Goal: Information Seeking & Learning: Find specific fact

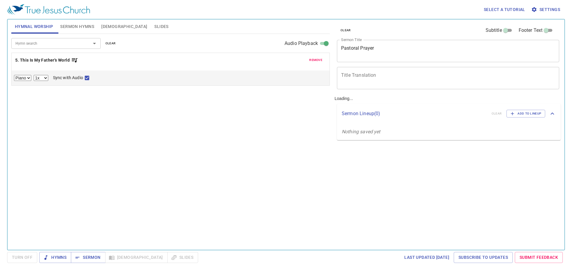
select select "1"
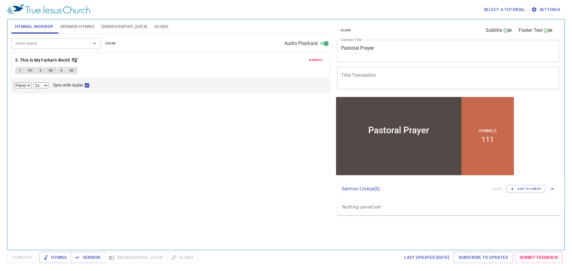
click at [105, 26] on span "[DEMOGRAPHIC_DATA]" at bounding box center [124, 26] width 46 height 7
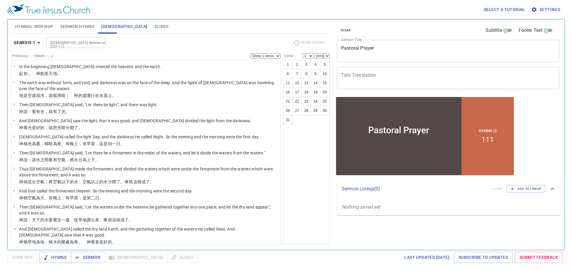
click at [95, 41] on div at bounding box center [99, 43] width 8 height 8
type input "eph 1:6"
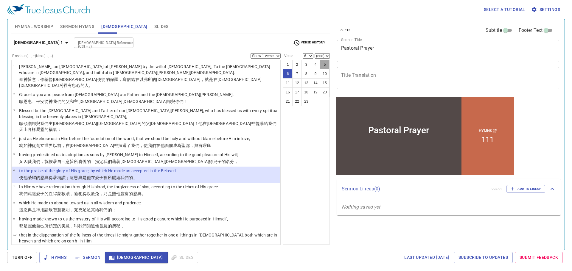
click at [326, 64] on button "5" at bounding box center [325, 65] width 10 height 10
select select "5"
